Goal: Task Accomplishment & Management: Use online tool/utility

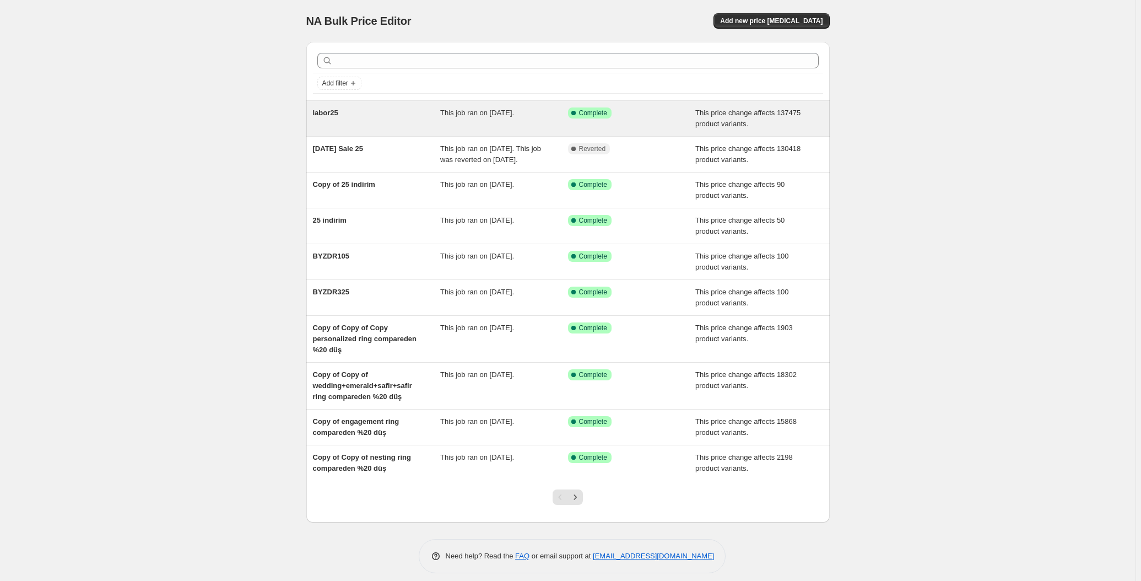
click at [385, 110] on div "labor25" at bounding box center [377, 118] width 128 height 22
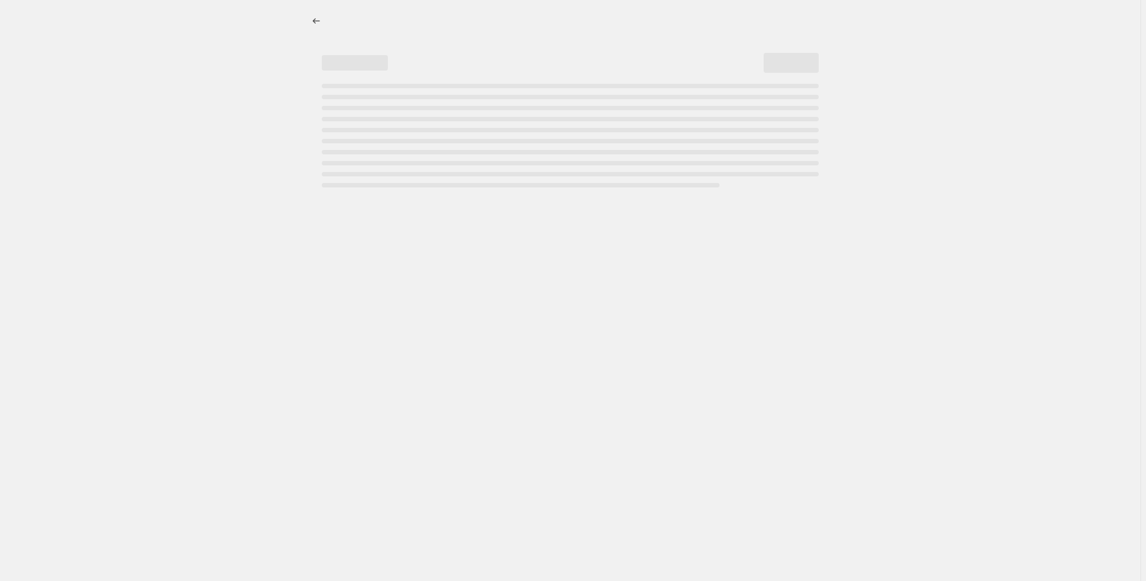
select select "pcap"
select select "no_change"
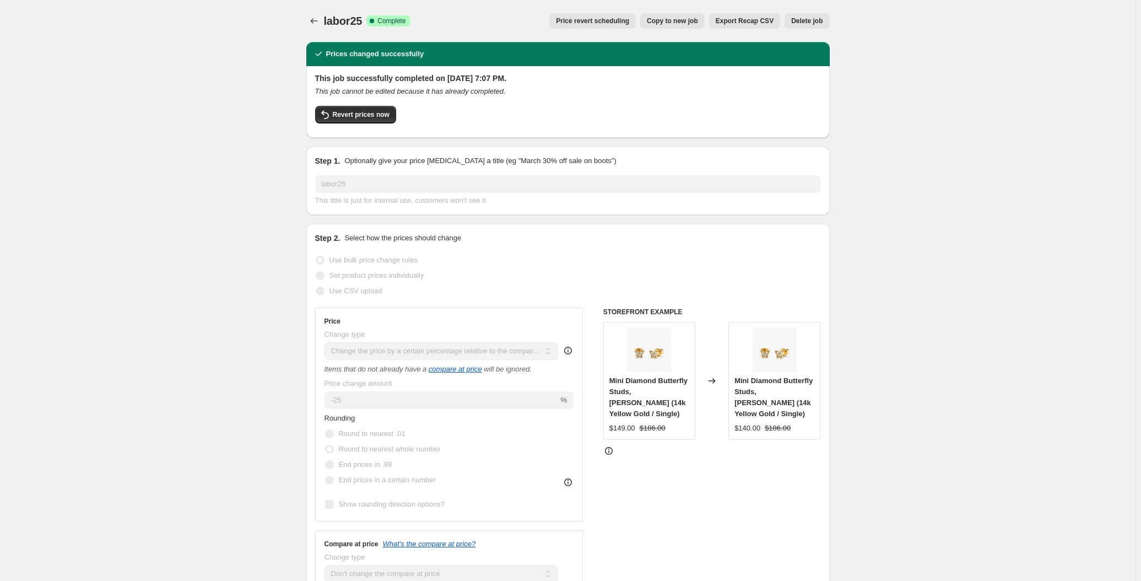
click at [682, 21] on span "Copy to new job" at bounding box center [672, 21] width 51 height 9
select select "pcap"
select select "no_change"
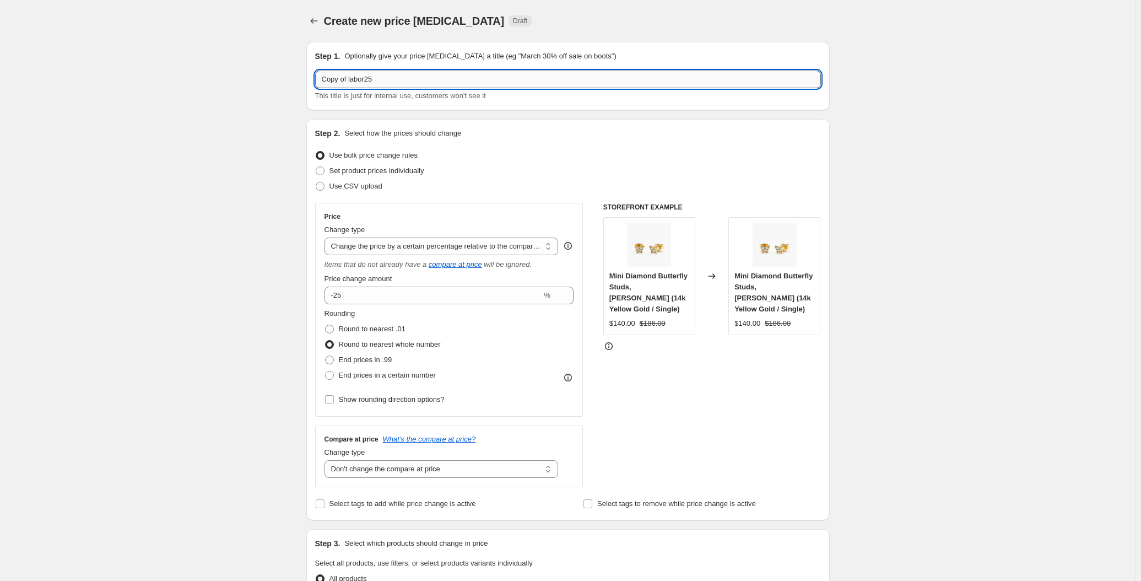
click at [366, 79] on input "Copy of labor25" at bounding box center [568, 80] width 506 height 18
type input "%"
type input "Usual"
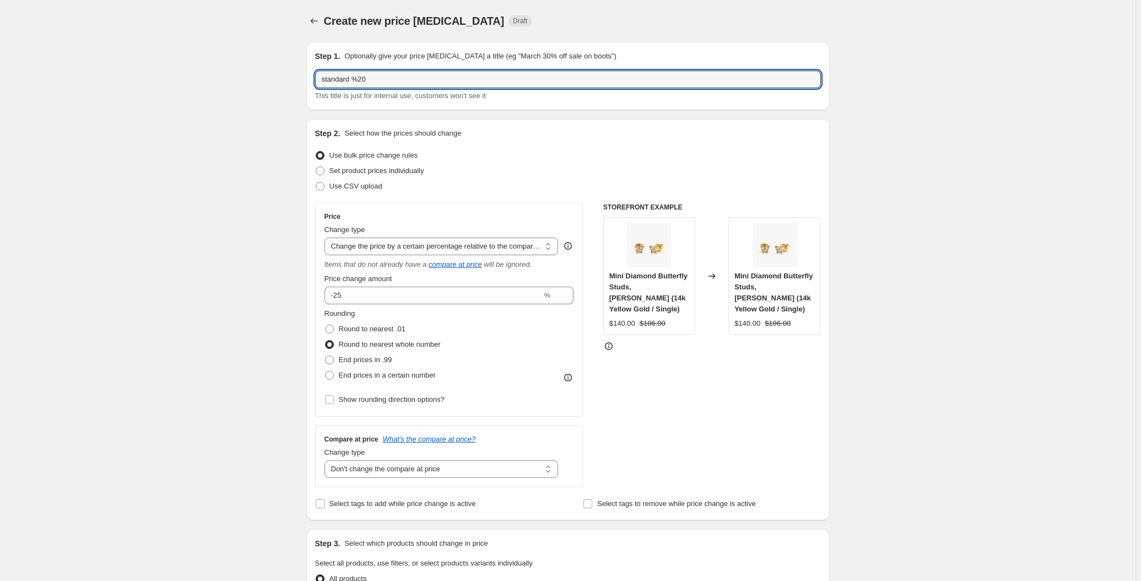
type input "standard %20"
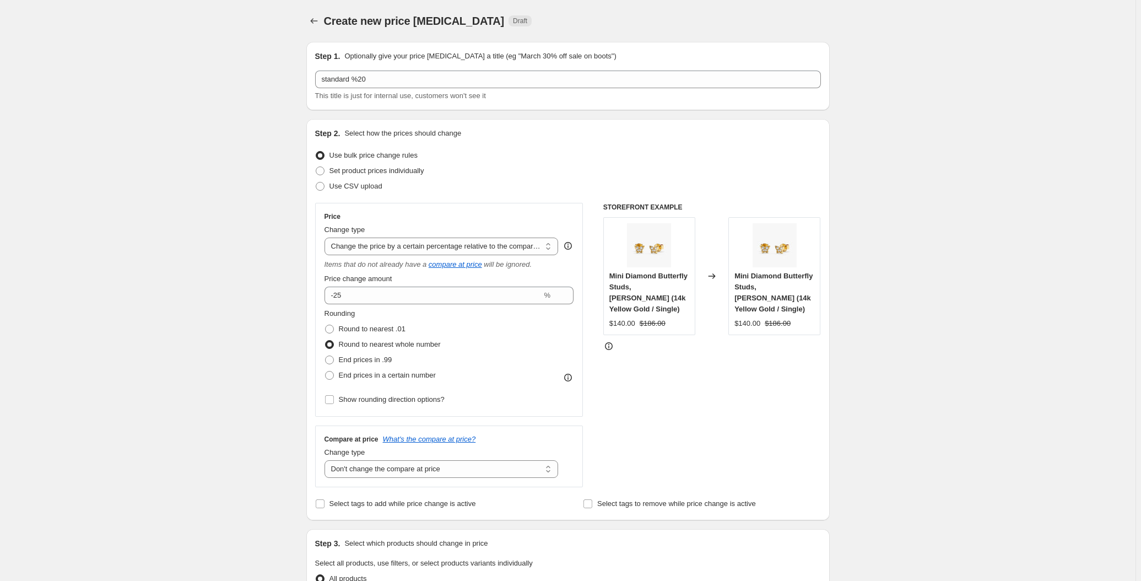
click at [278, 164] on div "Create new price [MEDICAL_DATA]. This page is ready Create new price [MEDICAL_D…" at bounding box center [568, 567] width 1136 height 1134
click at [356, 300] on input "-25" at bounding box center [434, 296] width 218 height 18
click at [356, 299] on input "-25" at bounding box center [434, 296] width 218 height 18
click at [272, 253] on div "Create new price [MEDICAL_DATA]. This page is ready Create new price [MEDICAL_D…" at bounding box center [568, 567] width 1136 height 1134
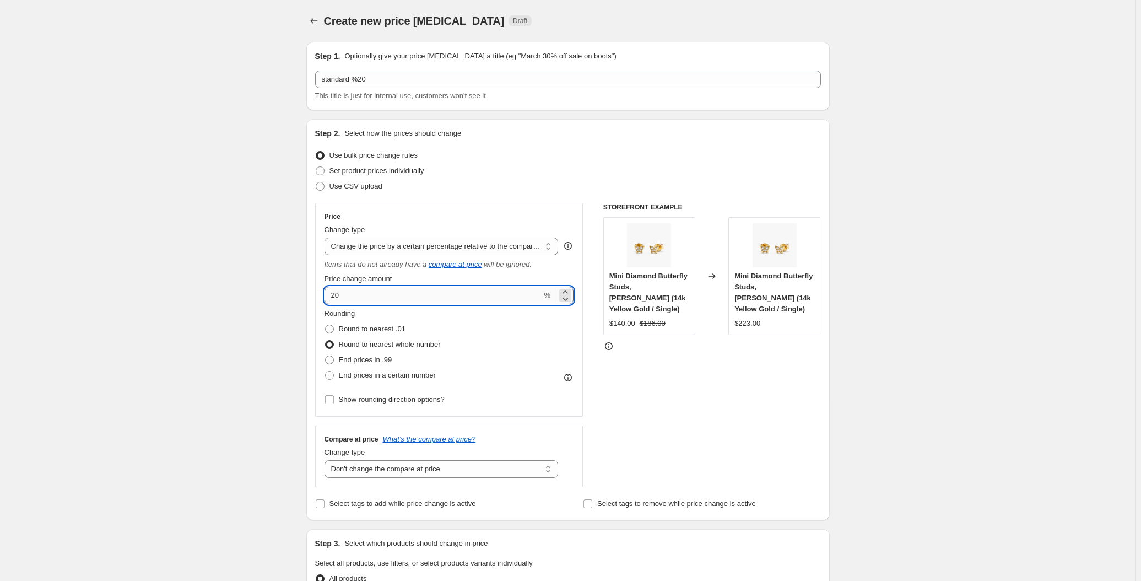
click at [335, 292] on input "20" at bounding box center [434, 296] width 218 height 18
type input "-20"
click at [75, 140] on div "Create new price [MEDICAL_DATA]. This page is ready Create new price [MEDICAL_D…" at bounding box center [568, 567] width 1136 height 1134
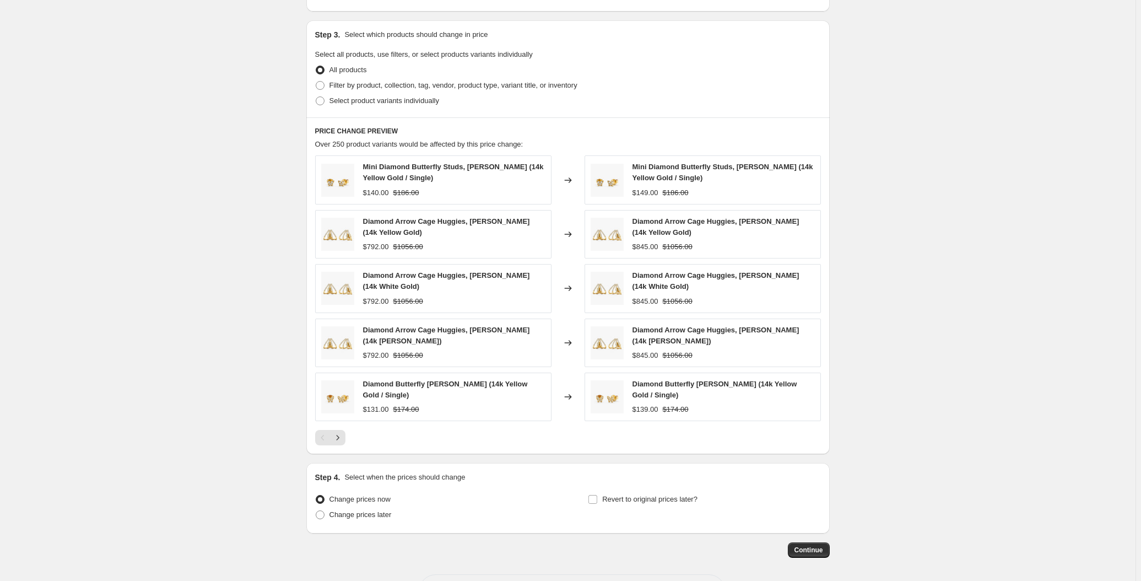
scroll to position [499, 0]
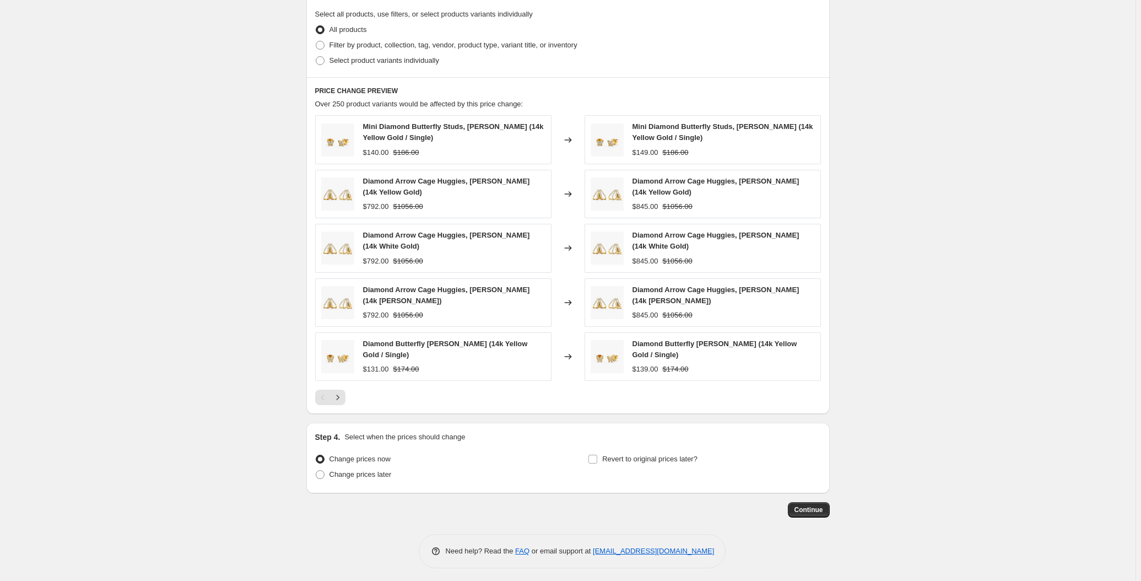
click at [223, 229] on div "Create new price [MEDICAL_DATA]. This page is ready Create new price [MEDICAL_D…" at bounding box center [568, 18] width 1136 height 1134
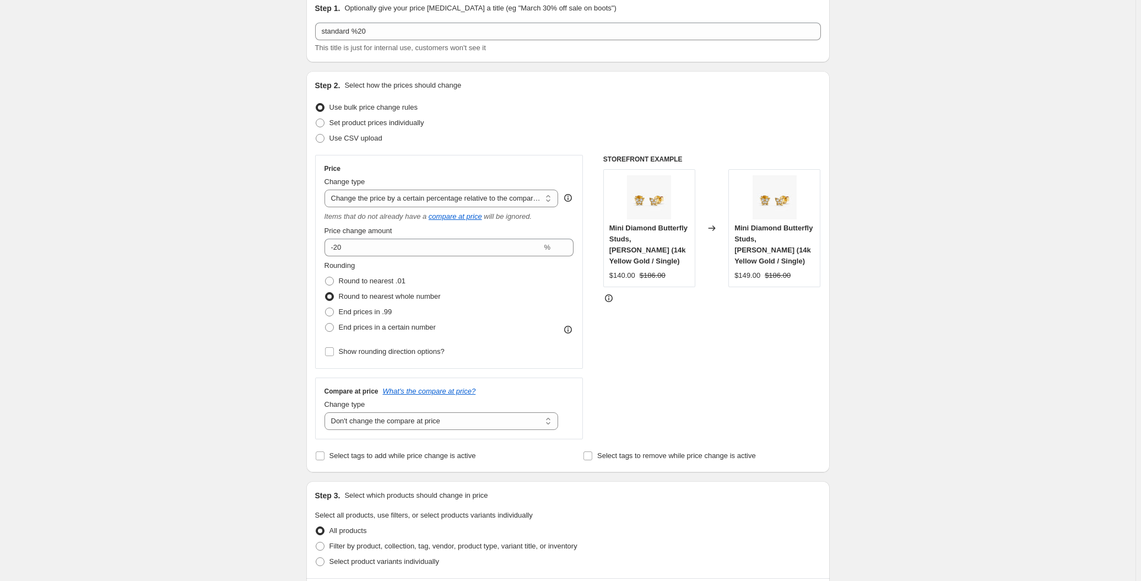
scroll to position [0, 0]
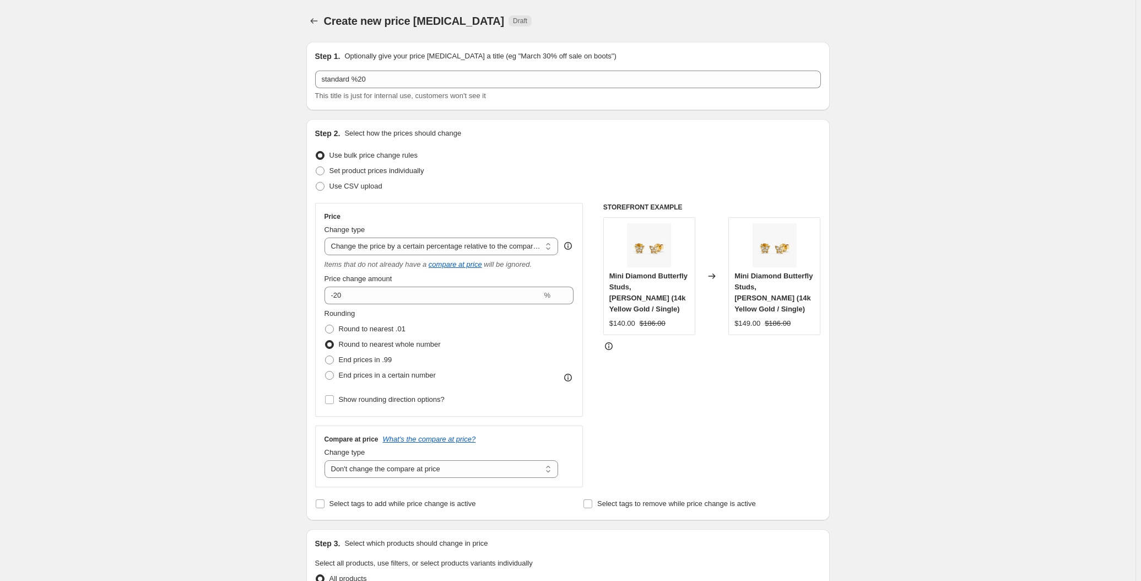
click at [855, 190] on div "Create new price [MEDICAL_DATA]. This page is ready Create new price [MEDICAL_D…" at bounding box center [568, 567] width 1136 height 1134
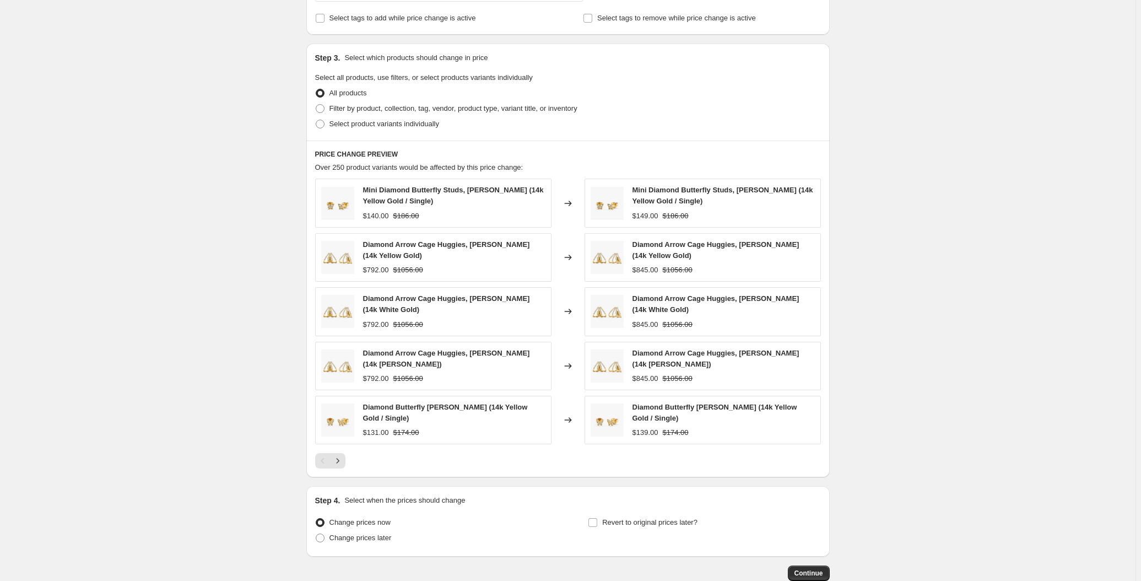
scroll to position [549, 0]
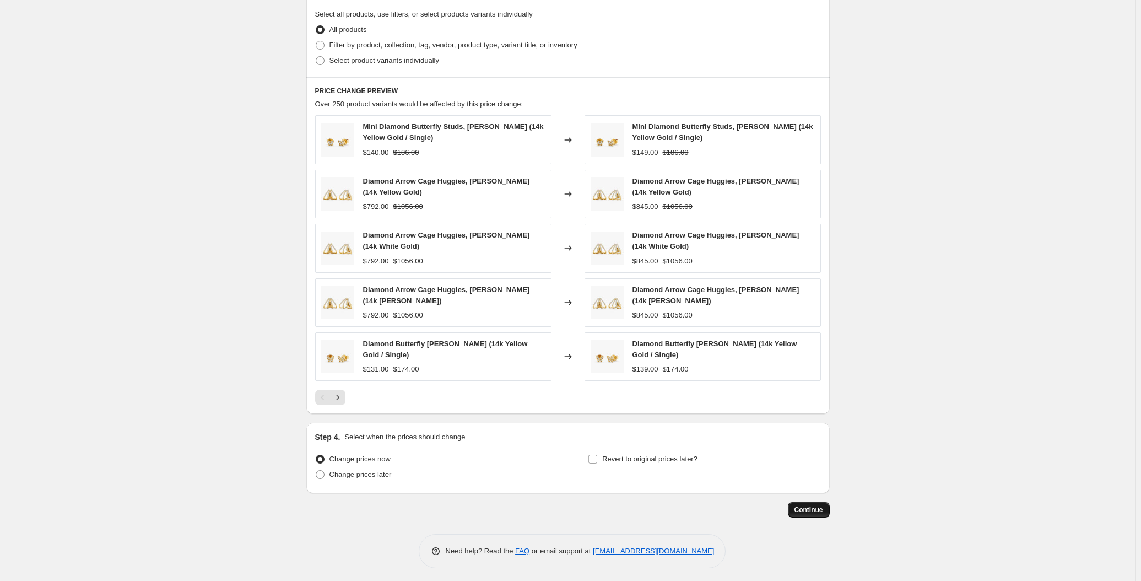
click at [812, 505] on span "Continue" at bounding box center [809, 509] width 29 height 9
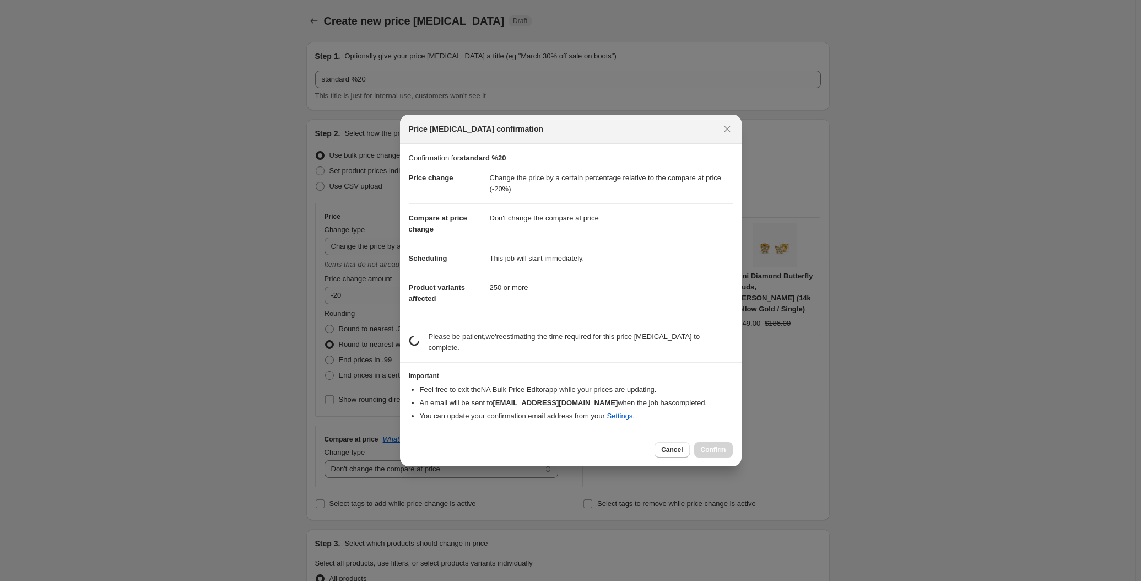
scroll to position [0, 0]
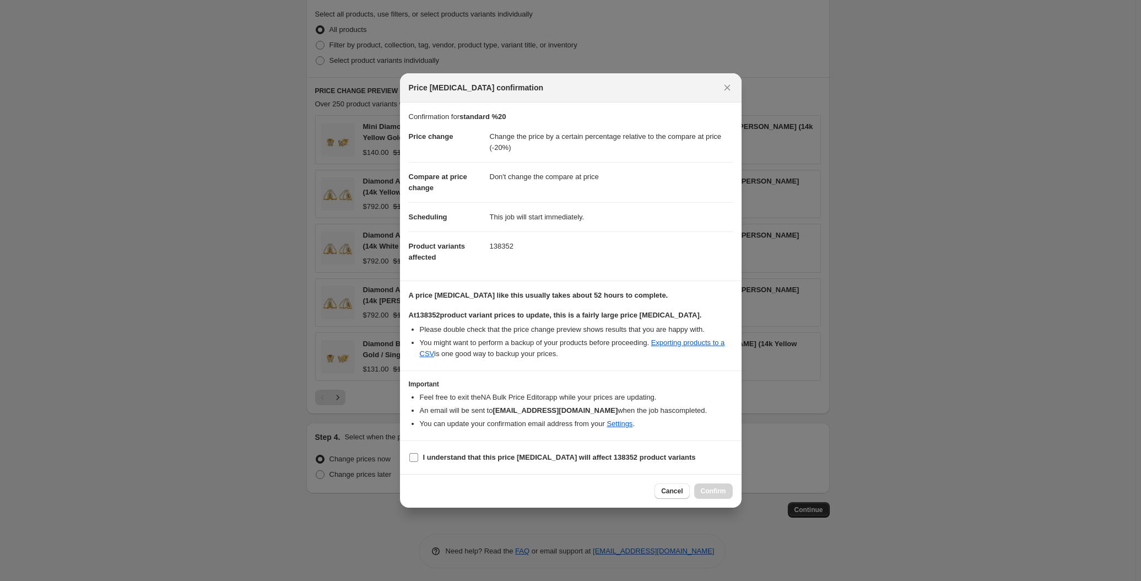
click at [414, 455] on input "I understand that this price [MEDICAL_DATA] will affect 138352 product variants" at bounding box center [414, 457] width 9 height 9
checkbox input "true"
click at [729, 488] on button "Confirm" at bounding box center [713, 490] width 39 height 15
type input "standard %20"
